Goal: Register for event/course

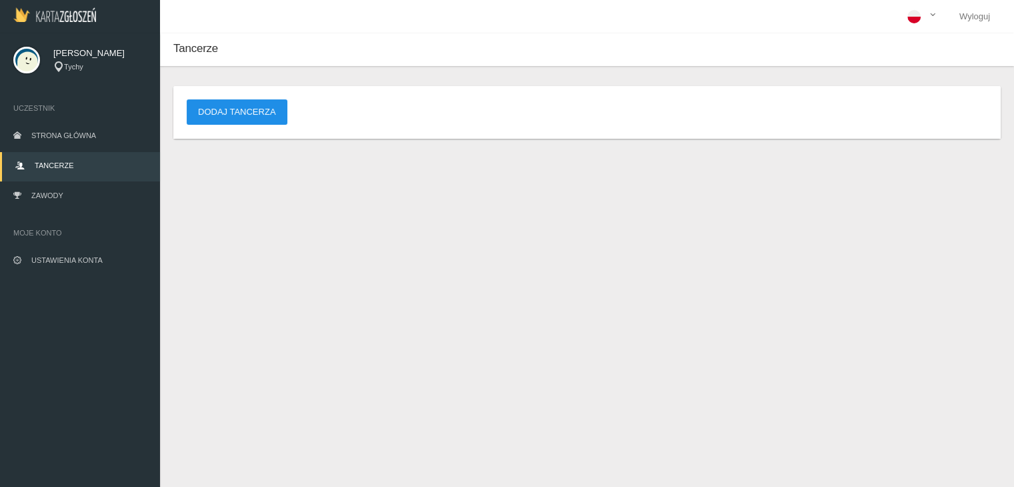
click at [245, 117] on button "Dodaj tancerza" at bounding box center [237, 111] width 101 height 25
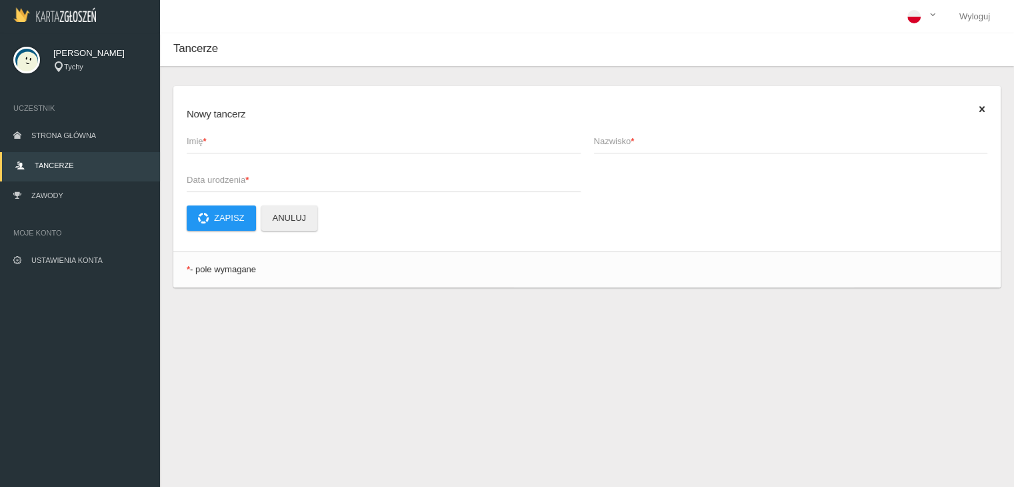
click at [336, 137] on span "Imię *" at bounding box center [377, 141] width 381 height 13
click at [336, 137] on input "Imię *" at bounding box center [384, 140] width 394 height 25
type input "e"
type input "[PERSON_NAME]"
click at [632, 145] on span "Nazwisko *" at bounding box center [784, 141] width 381 height 13
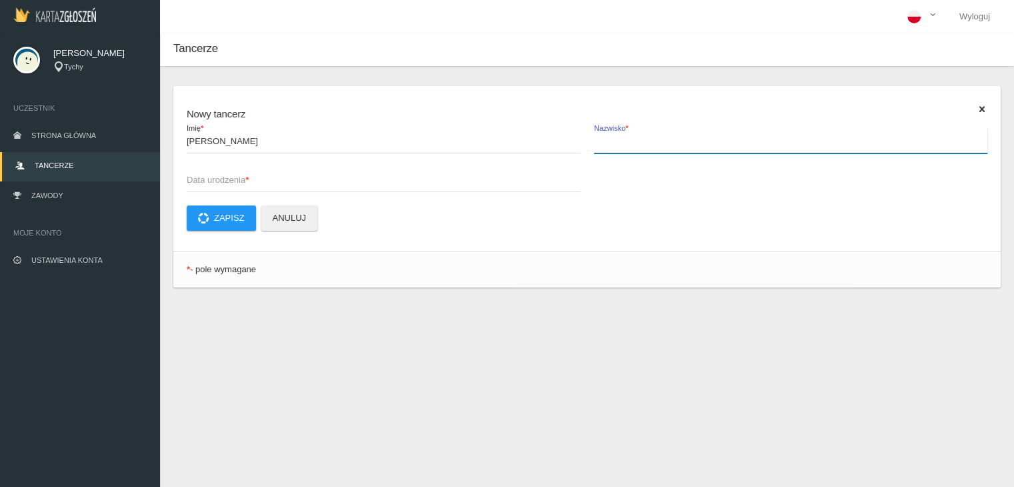
click at [632, 145] on input "Nazwisko *" at bounding box center [791, 140] width 394 height 25
type input "[PERSON_NAME]"
click at [225, 181] on span "Data urodzenia *" at bounding box center [377, 179] width 381 height 13
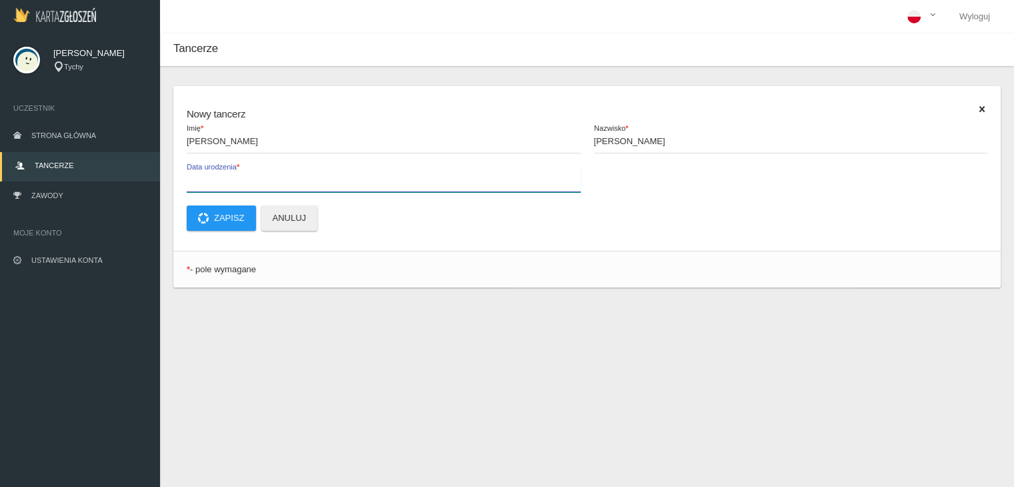
click at [225, 181] on input "Data urodzenia *" at bounding box center [384, 179] width 394 height 25
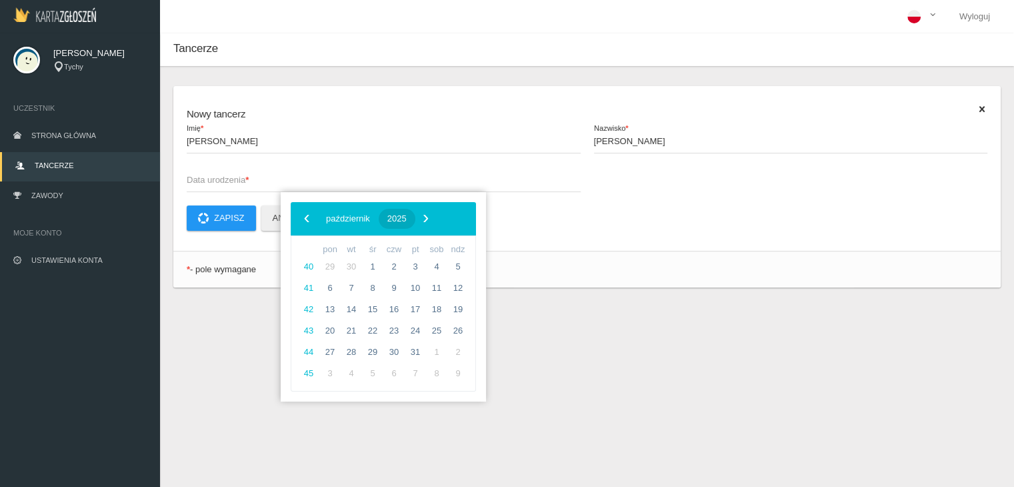
click at [407, 219] on span "2025" at bounding box center [396, 218] width 19 height 10
click at [302, 222] on span "‹" at bounding box center [307, 218] width 20 height 20
click at [448, 301] on span "2009" at bounding box center [447, 294] width 31 height 31
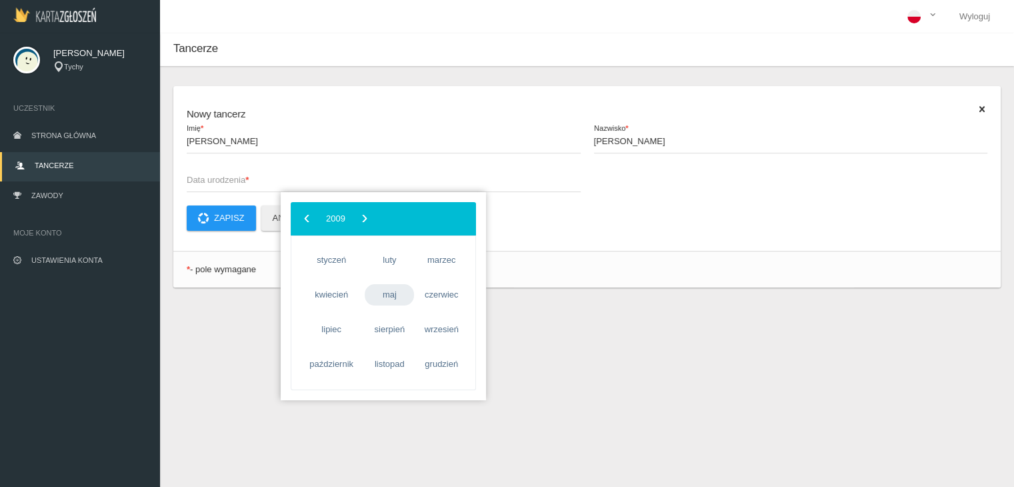
click at [394, 293] on span "maj" at bounding box center [389, 294] width 49 height 21
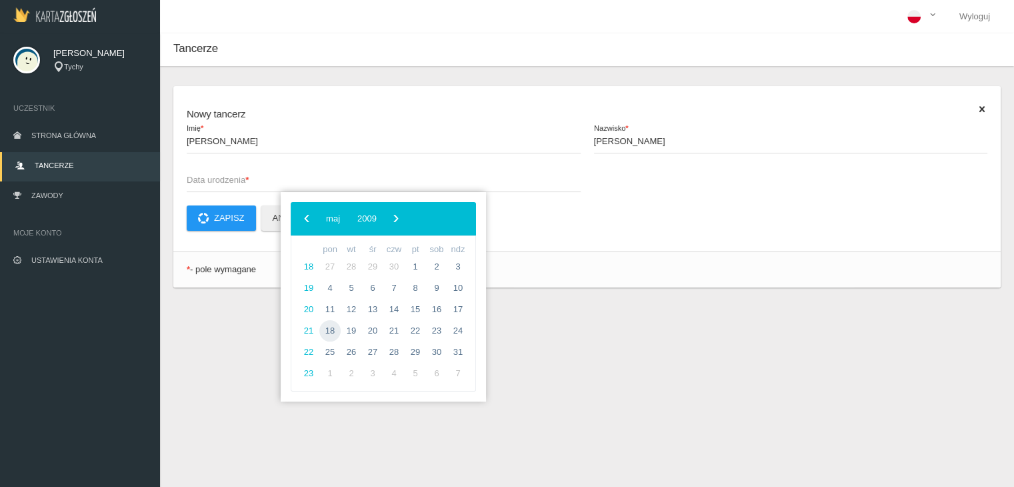
click at [335, 334] on span "18" at bounding box center [329, 330] width 21 height 21
type input "[DATE]"
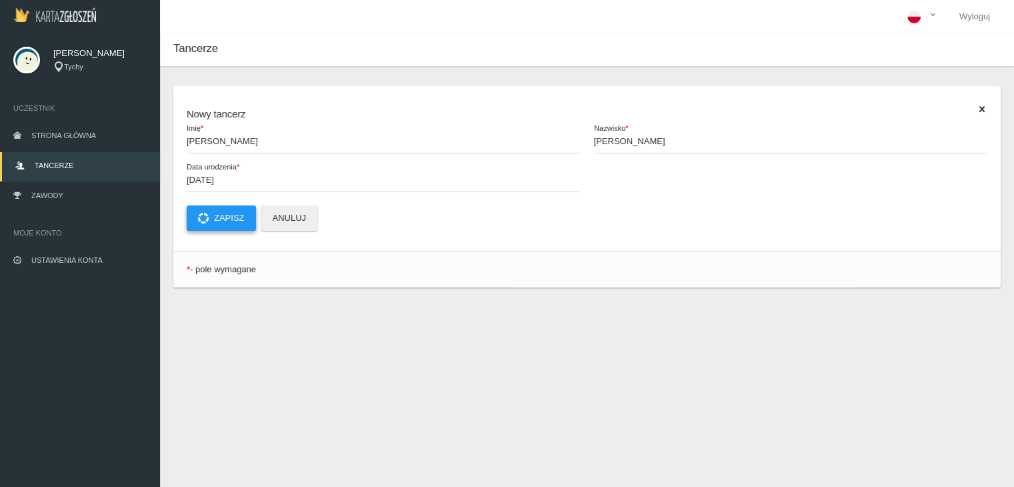
click at [219, 213] on button "Zapisz" at bounding box center [221, 217] width 69 height 25
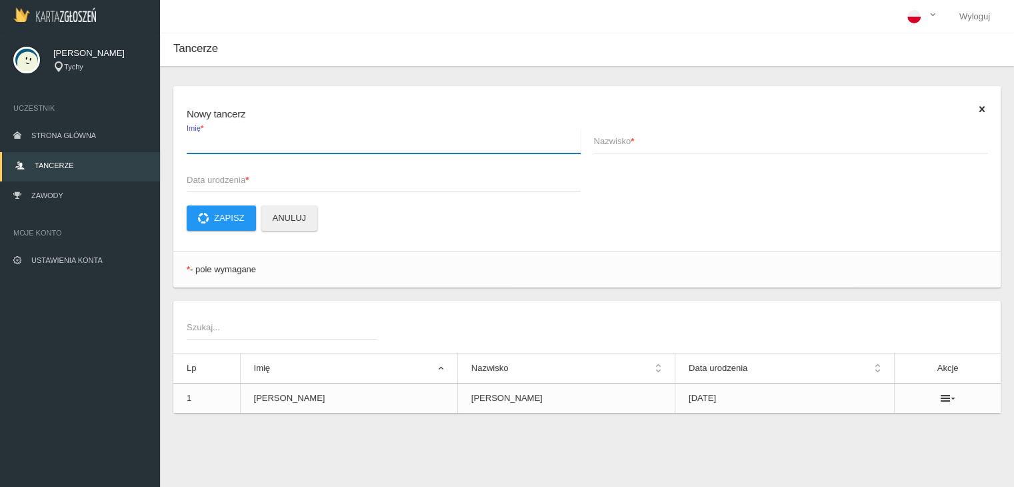
click at [227, 151] on input "Imię *" at bounding box center [384, 140] width 394 height 25
type input "i"
type input "Iza"
click at [619, 147] on span "Nazwisko *" at bounding box center [784, 141] width 381 height 13
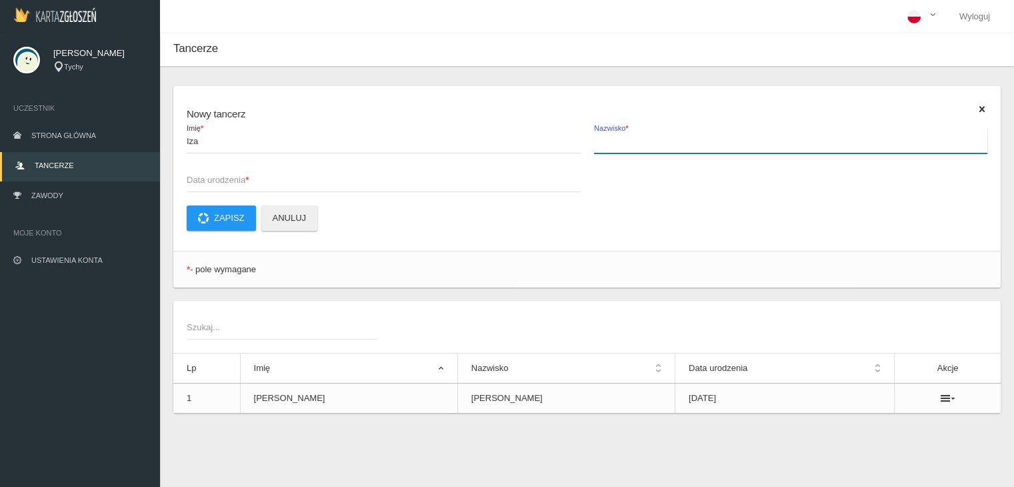
click at [619, 147] on input "Nazwisko *" at bounding box center [791, 140] width 394 height 25
type input "Howis"
click at [233, 173] on span "Data urodzenia *" at bounding box center [377, 179] width 381 height 13
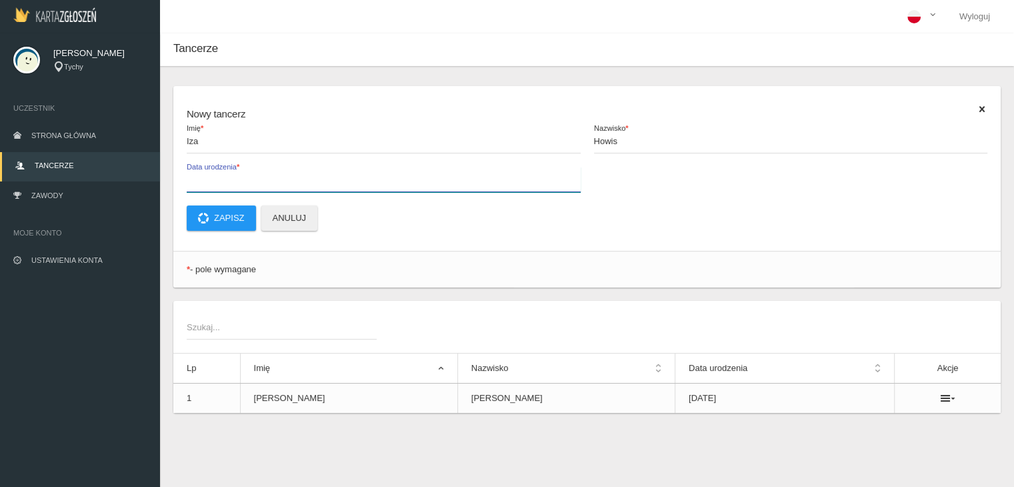
click at [233, 173] on input "Data urodzenia *" at bounding box center [384, 179] width 394 height 25
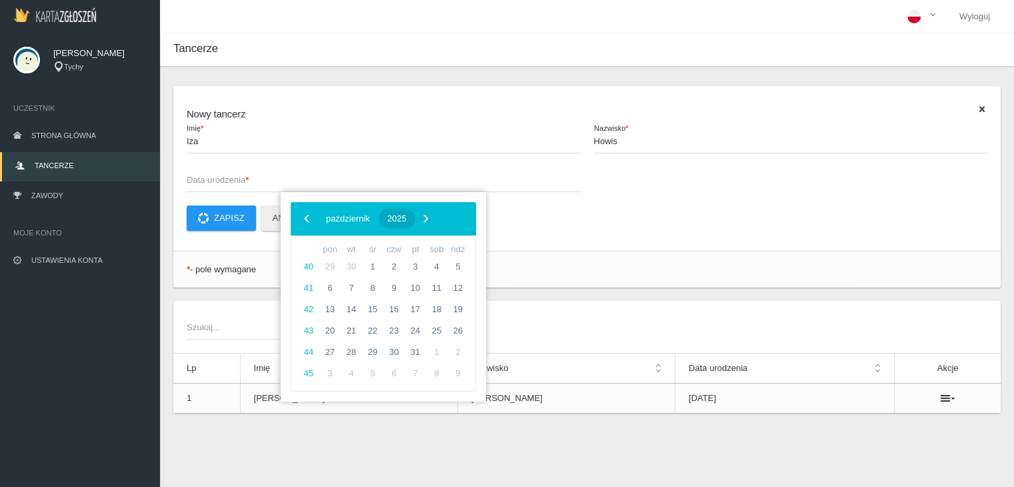
click at [407, 219] on span "2025" at bounding box center [396, 218] width 19 height 10
click at [305, 219] on span "‹" at bounding box center [307, 218] width 20 height 20
click at [450, 302] on span "2009" at bounding box center [447, 294] width 31 height 31
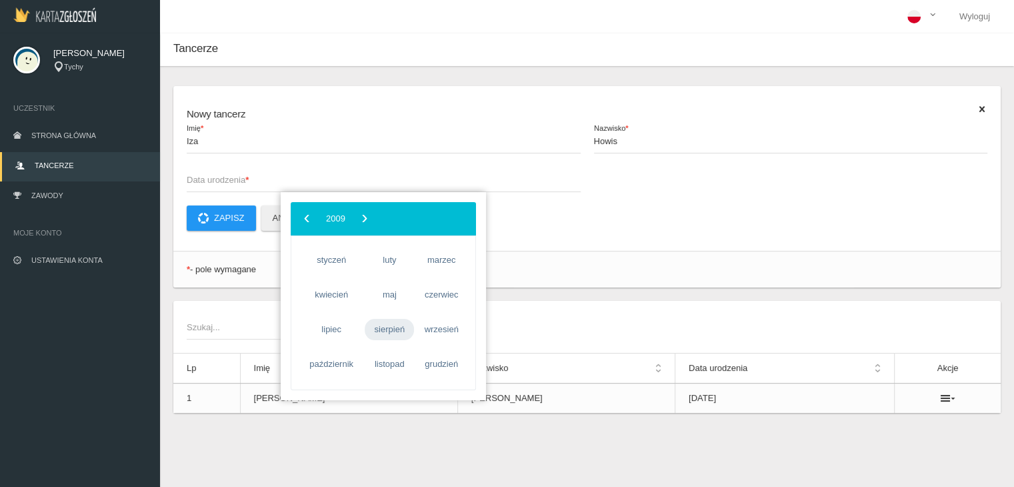
click at [381, 331] on span "sierpień" at bounding box center [389, 329] width 49 height 21
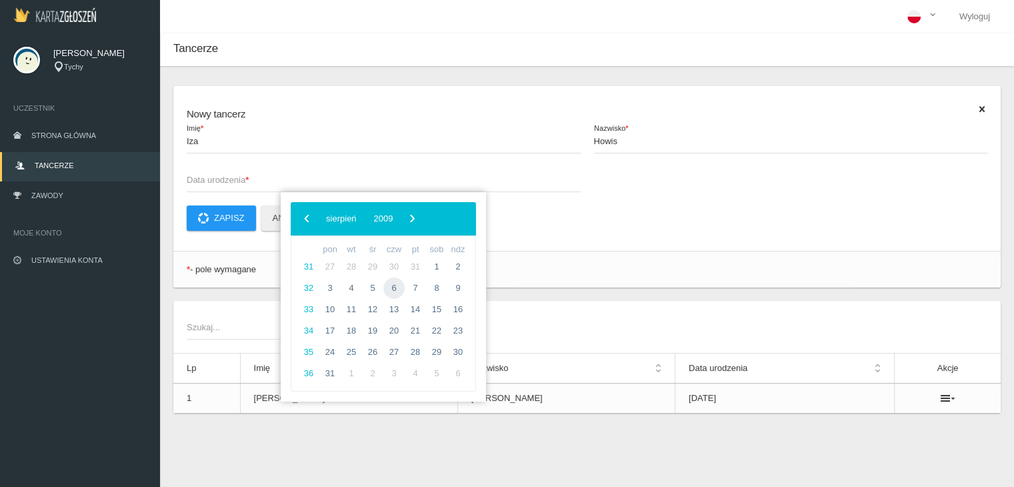
click at [397, 286] on span "6" at bounding box center [393, 287] width 21 height 21
type input "[DATE]"
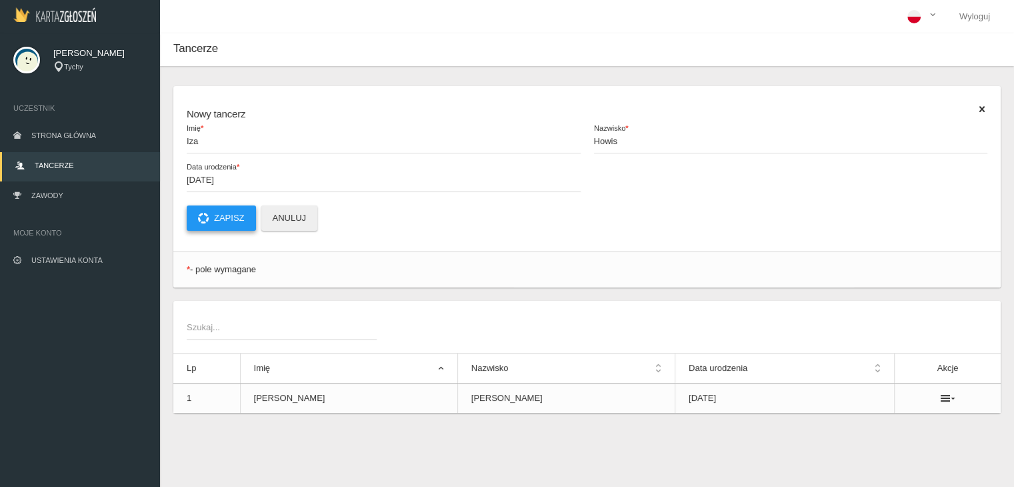
click at [224, 216] on button "Zapisz" at bounding box center [221, 217] width 69 height 25
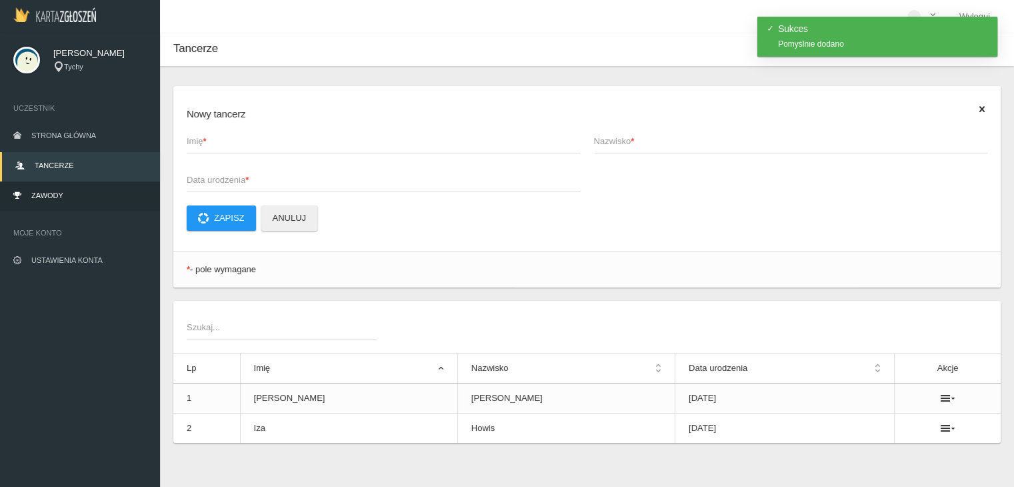
click at [59, 195] on span "Zawody" at bounding box center [47, 195] width 32 height 8
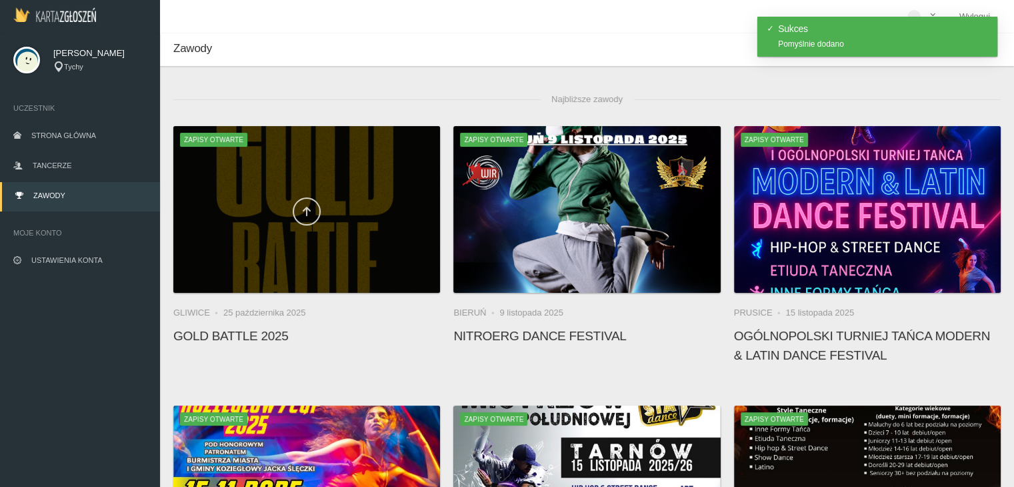
click at [305, 208] on icon at bounding box center [306, 211] width 11 height 11
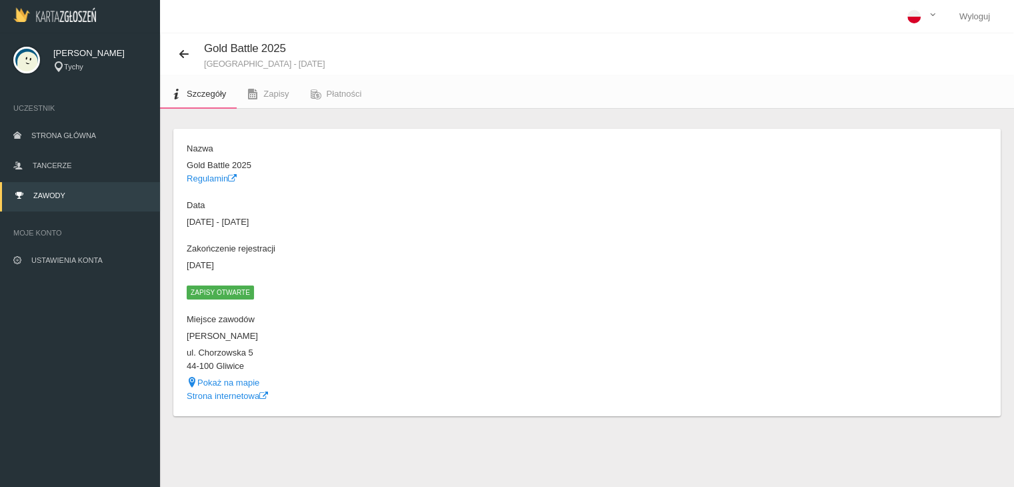
click at [228, 294] on span "Zapisy otwarte" at bounding box center [220, 291] width 67 height 13
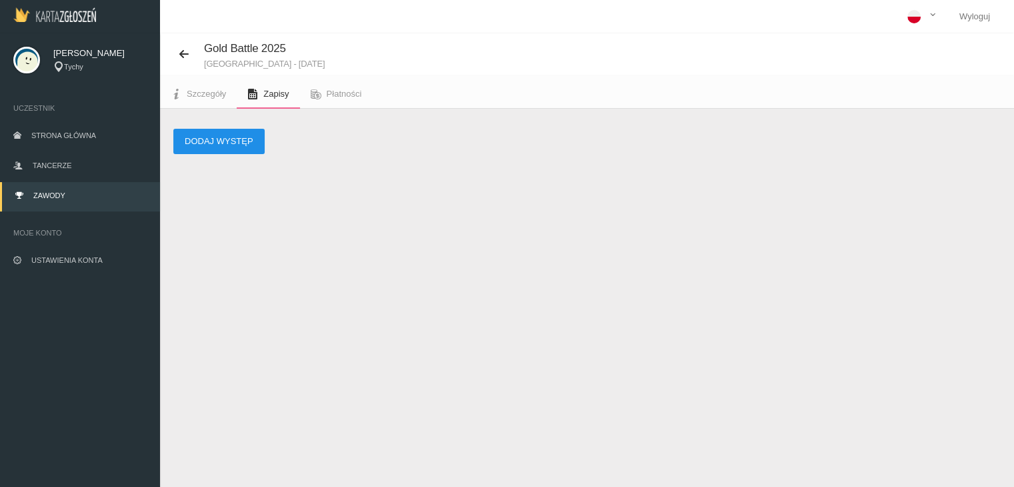
click at [224, 133] on button "Dodaj występ" at bounding box center [218, 141] width 91 height 25
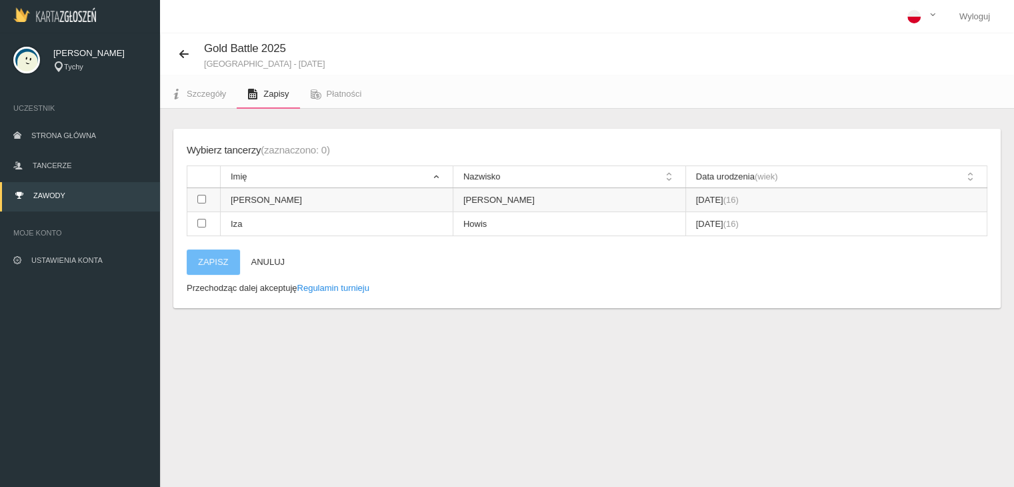
click at [200, 197] on input "checkbox" at bounding box center [201, 199] width 9 height 9
checkbox input "true"
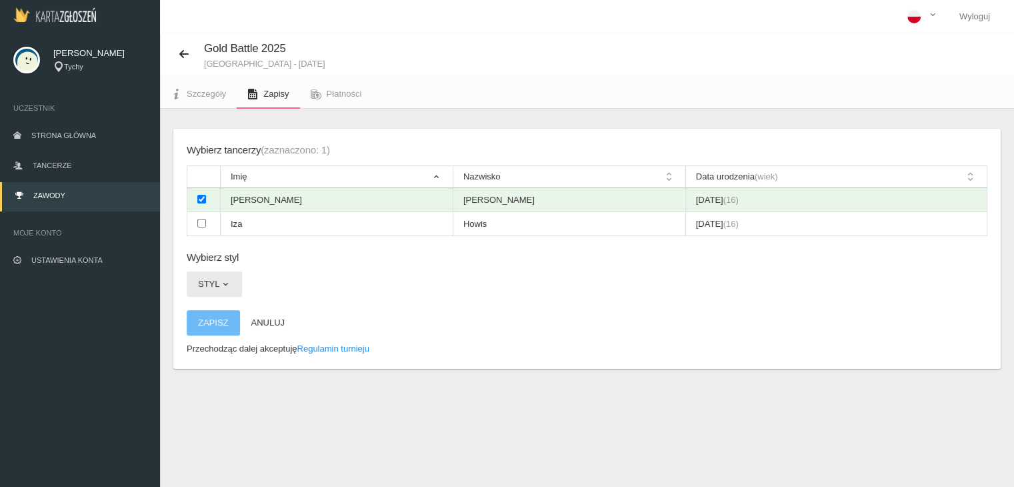
click at [213, 281] on button "Styl" at bounding box center [214, 283] width 55 height 25
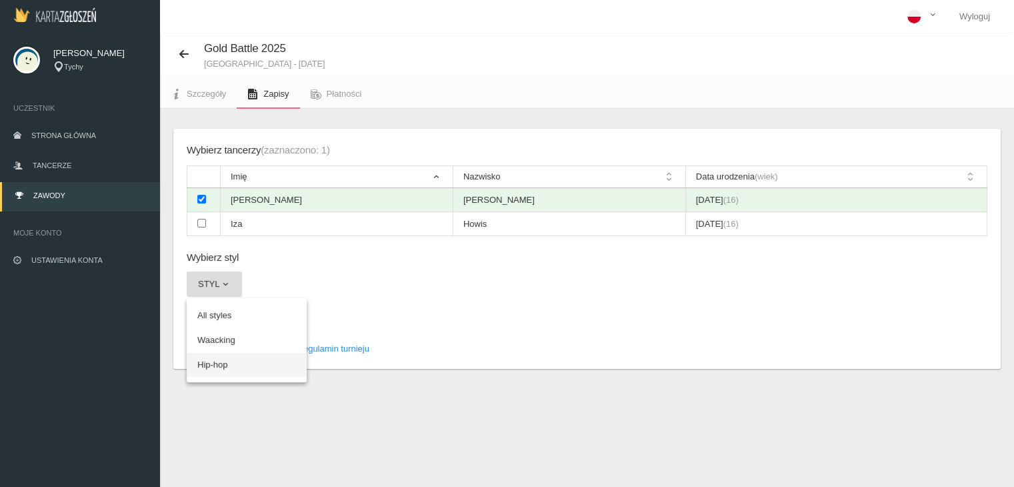
click at [231, 361] on link "Hip-hop" at bounding box center [247, 365] width 120 height 24
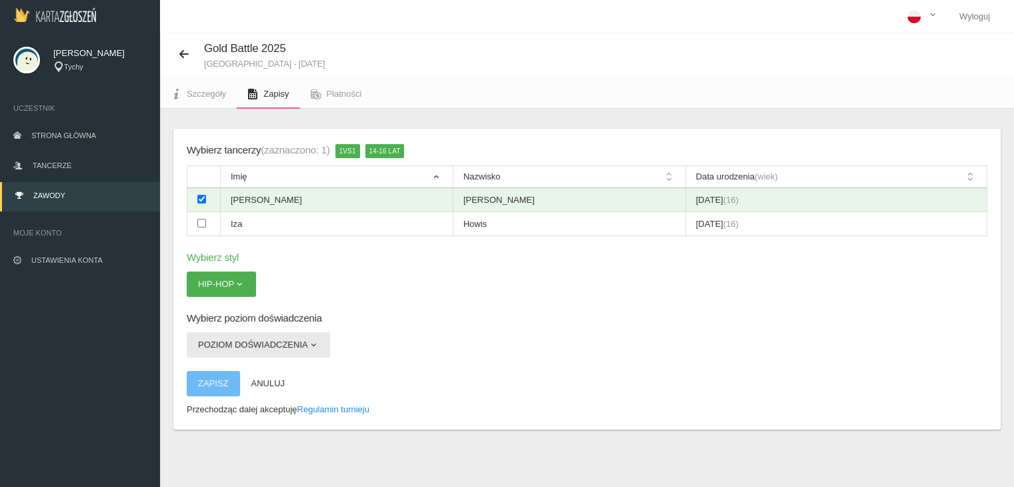
click at [297, 341] on button "Poziom doświadczenia" at bounding box center [258, 344] width 143 height 25
click at [225, 376] on link "Beginner" at bounding box center [247, 376] width 120 height 24
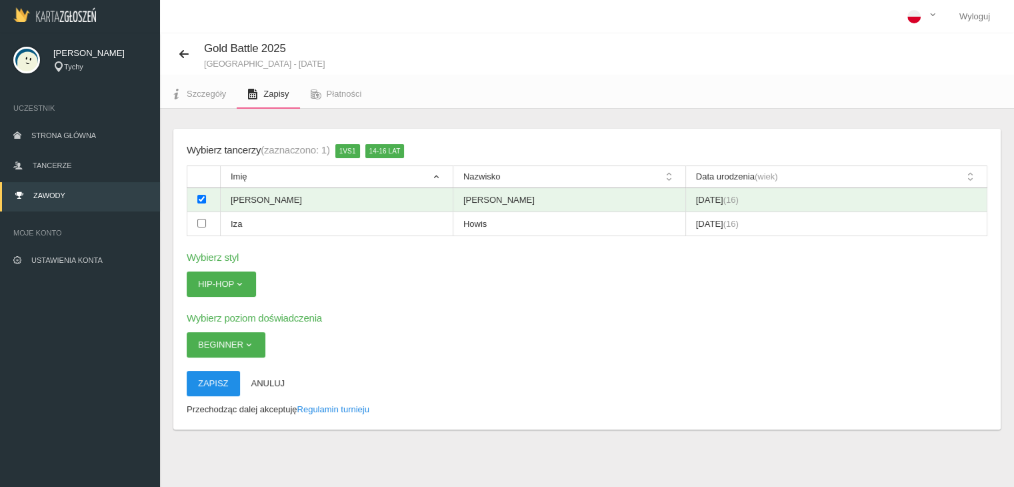
click at [216, 383] on button "Zapisz" at bounding box center [213, 383] width 53 height 25
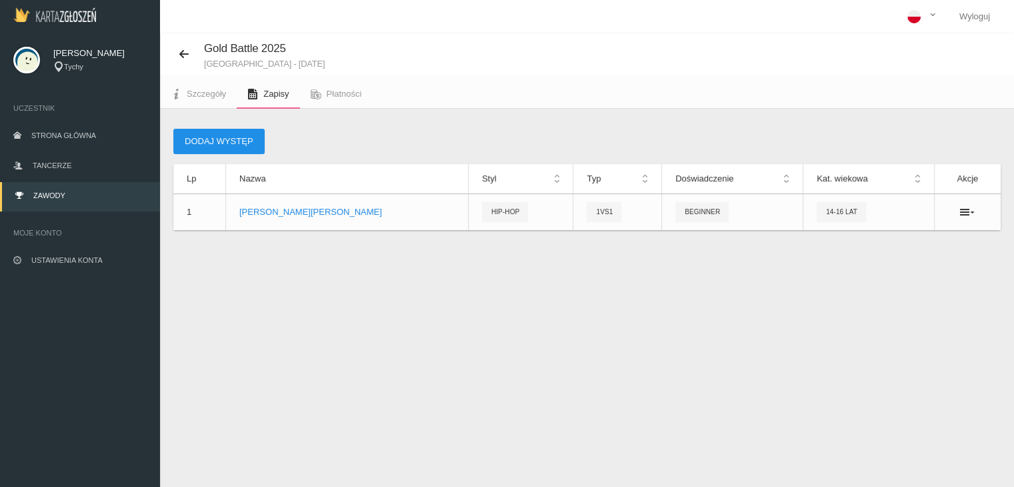
click at [214, 141] on button "Dodaj występ" at bounding box center [218, 141] width 91 height 25
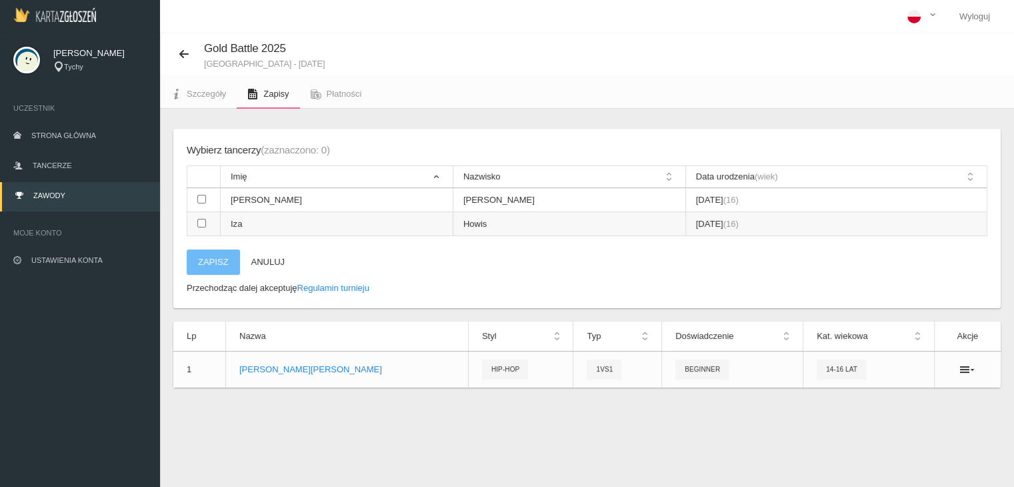
click at [202, 221] on input "checkbox" at bounding box center [201, 223] width 9 height 9
checkbox input "true"
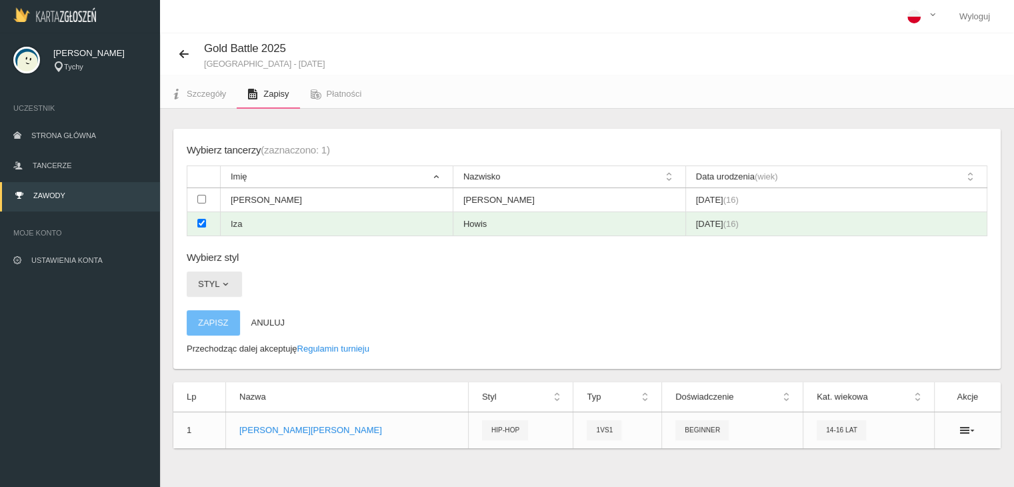
click at [220, 285] on span "button" at bounding box center [225, 284] width 11 height 11
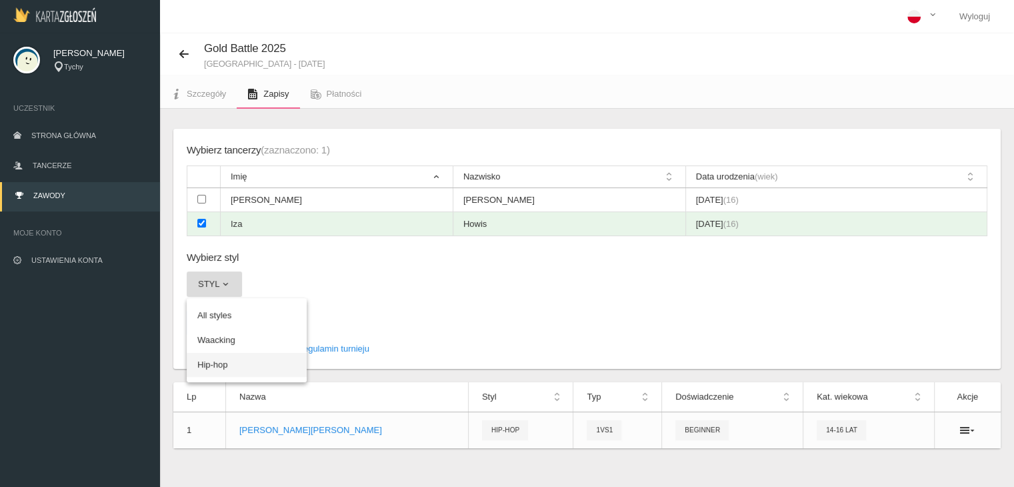
click at [221, 363] on link "Hip-hop" at bounding box center [247, 365] width 120 height 24
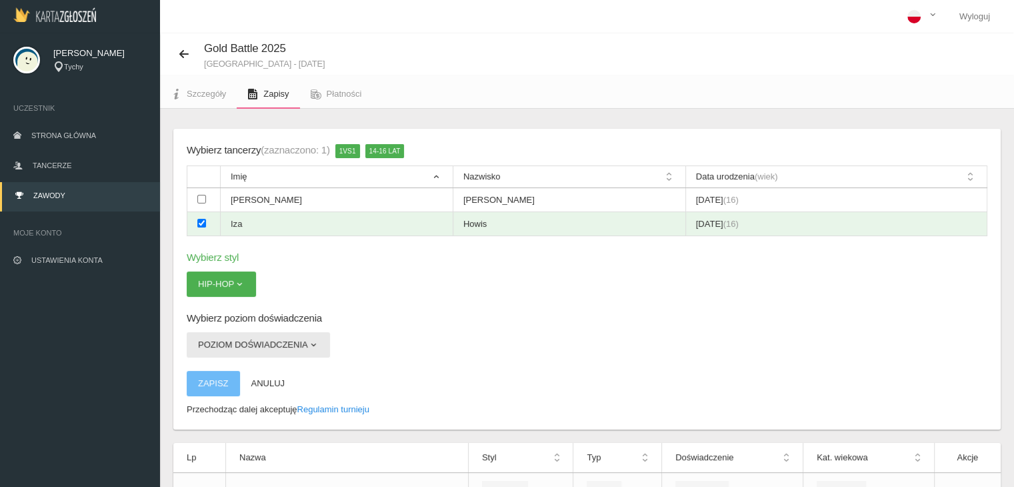
click at [263, 337] on button "Poziom doświadczenia" at bounding box center [258, 344] width 143 height 25
click at [238, 375] on link "Beginner" at bounding box center [247, 376] width 120 height 24
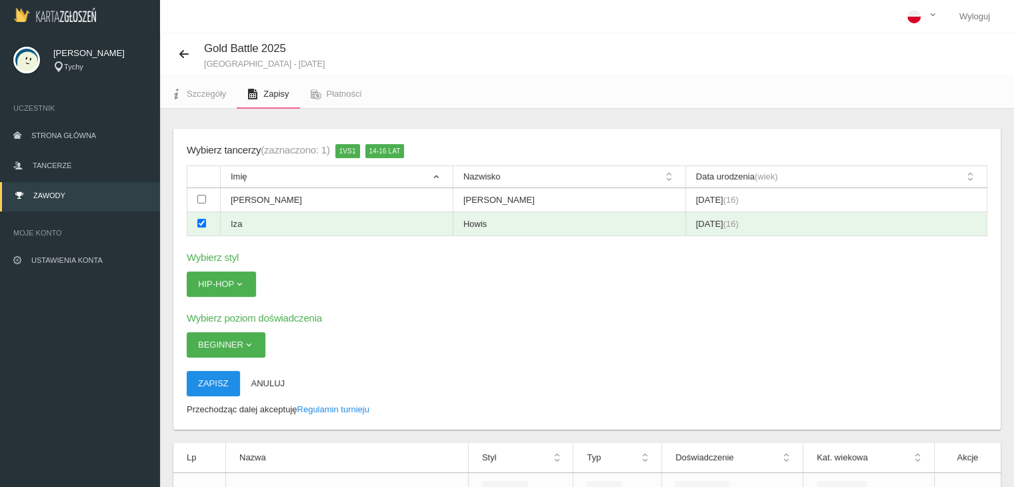
click at [216, 385] on button "Zapisz" at bounding box center [213, 383] width 53 height 25
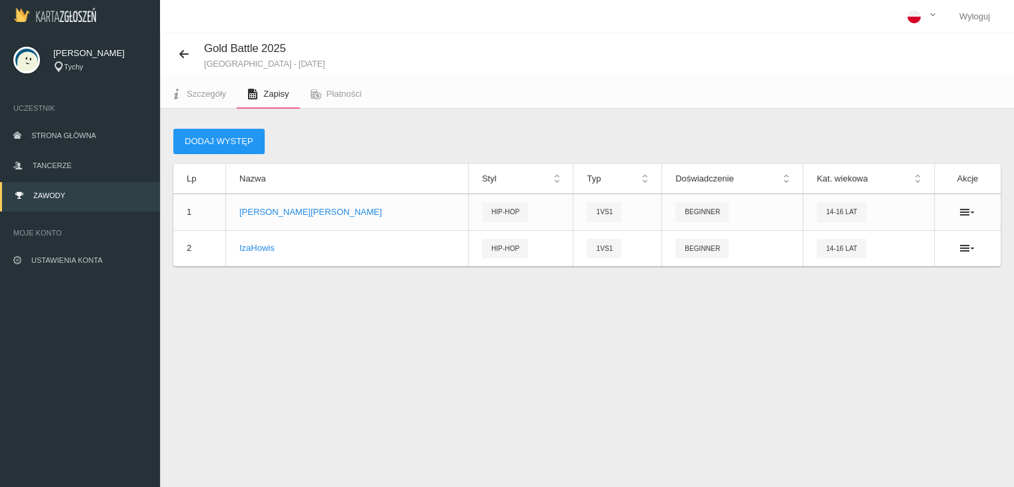
click at [703, 311] on div "Dodaj występ Lp Nazwa Styl Typ Doświadczenie Kat. wiekowa Akcje 1 [PERSON_NAME]…" at bounding box center [587, 214] width 854 height 211
